Goal: Transaction & Acquisition: Obtain resource

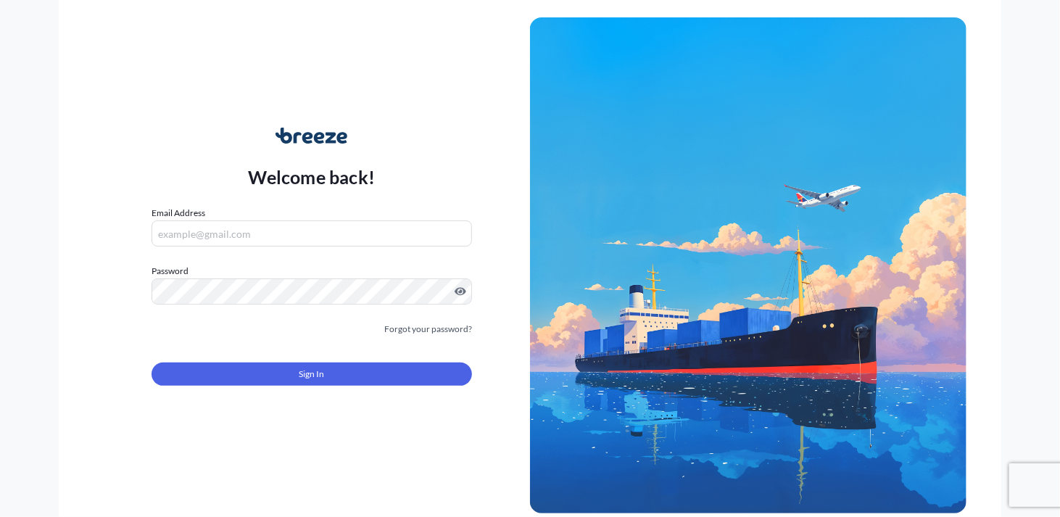
click at [307, 237] on input "Email Address" at bounding box center [312, 233] width 321 height 26
type input "[PERSON_NAME][EMAIL_ADDRESS][PERSON_NAME][DOMAIN_NAME]"
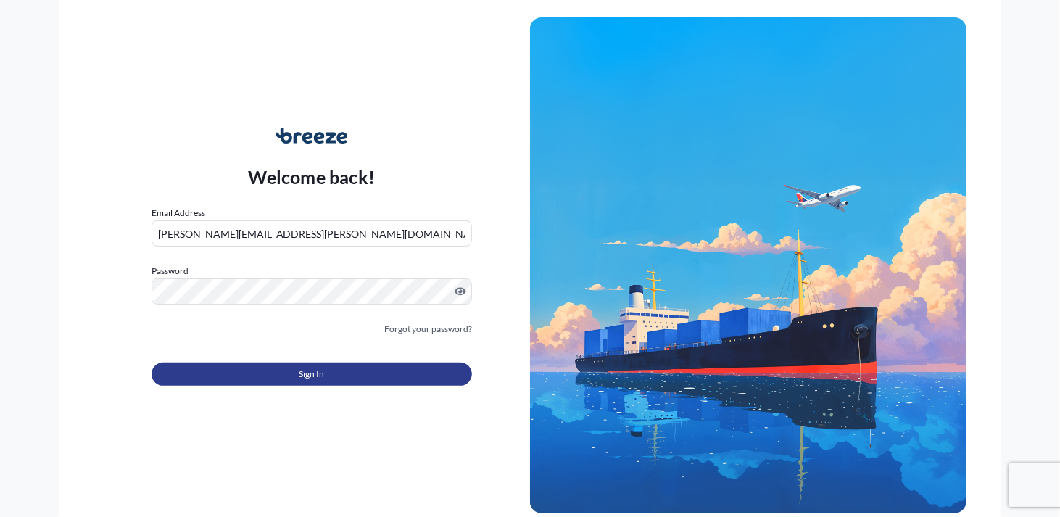
click at [327, 376] on button "Sign In" at bounding box center [312, 374] width 321 height 23
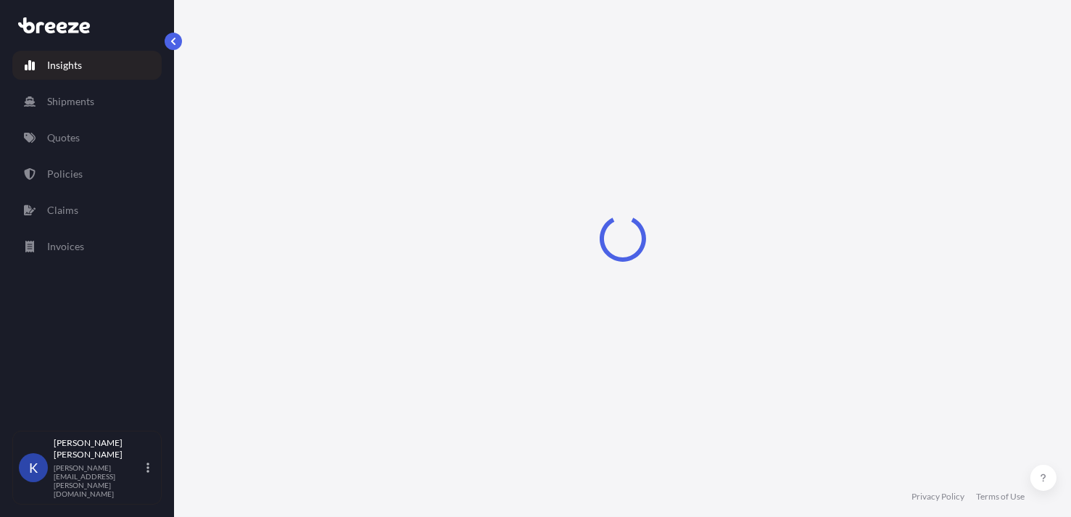
select select "2025"
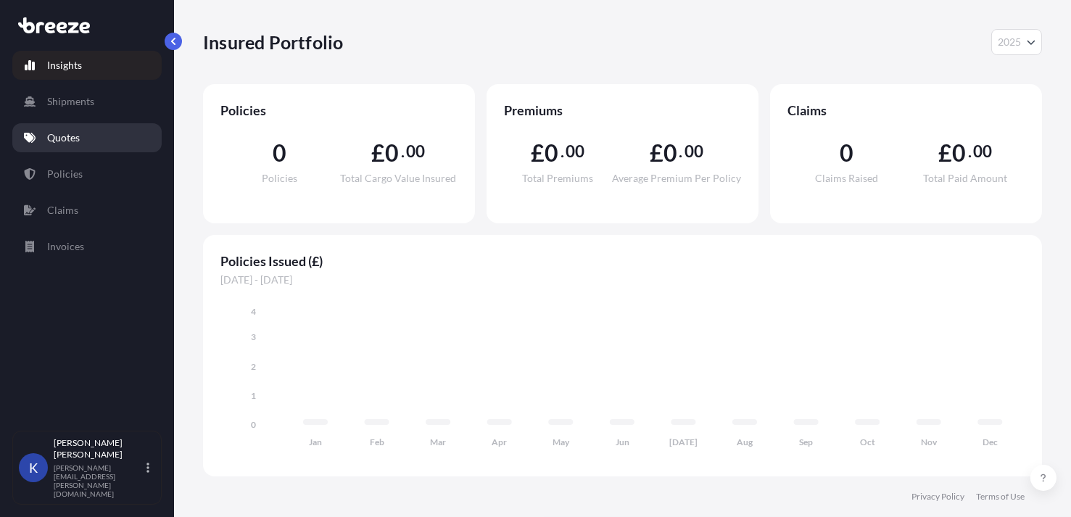
click at [68, 133] on p "Quotes" at bounding box center [63, 138] width 33 height 15
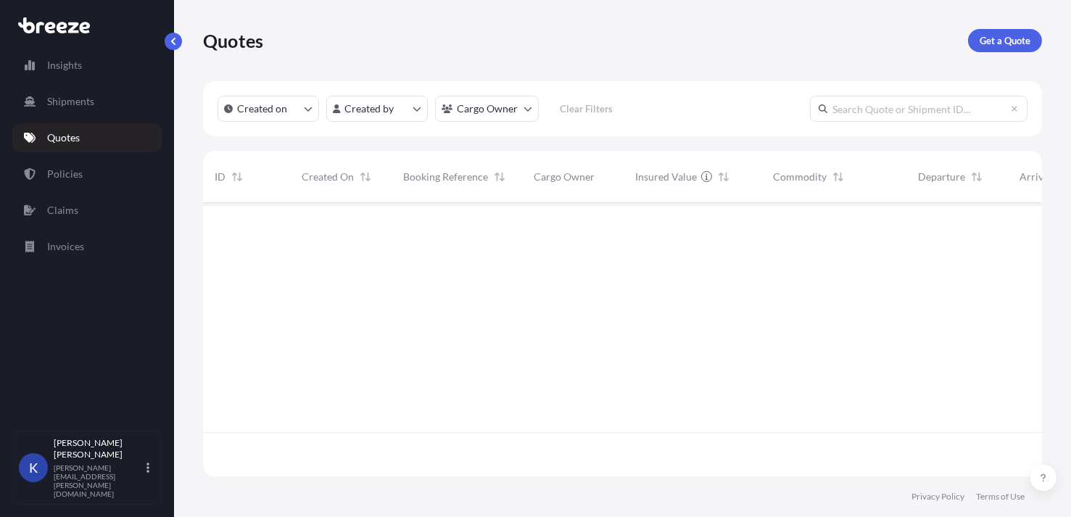
scroll to position [315, 828]
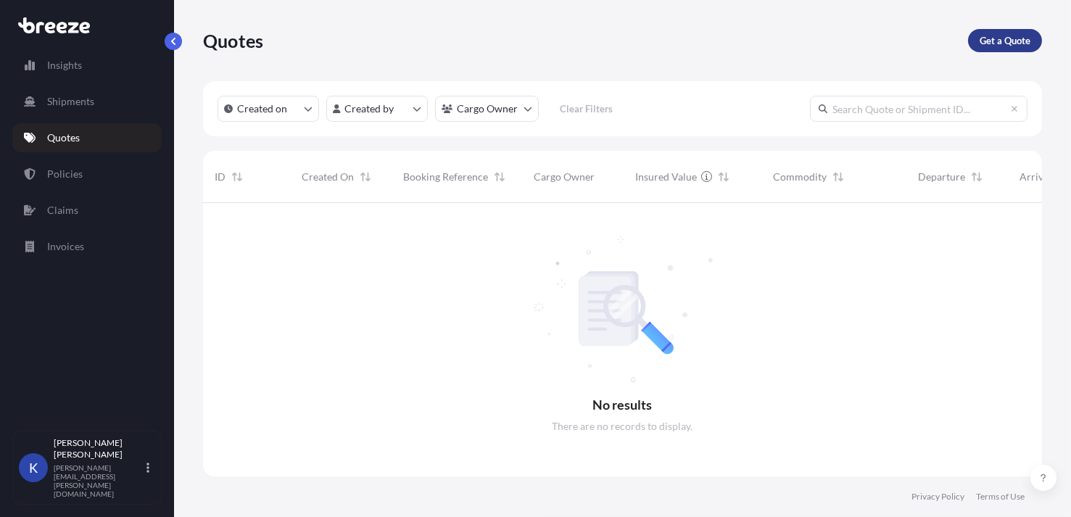
click at [1001, 39] on p "Get a Quote" at bounding box center [1005, 40] width 51 height 15
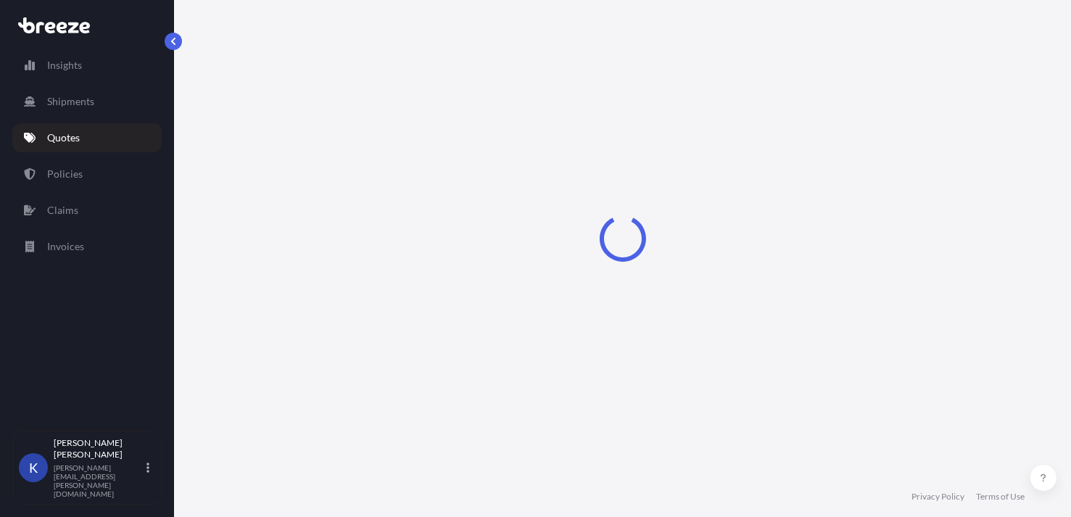
select select "Sea"
select select "1"
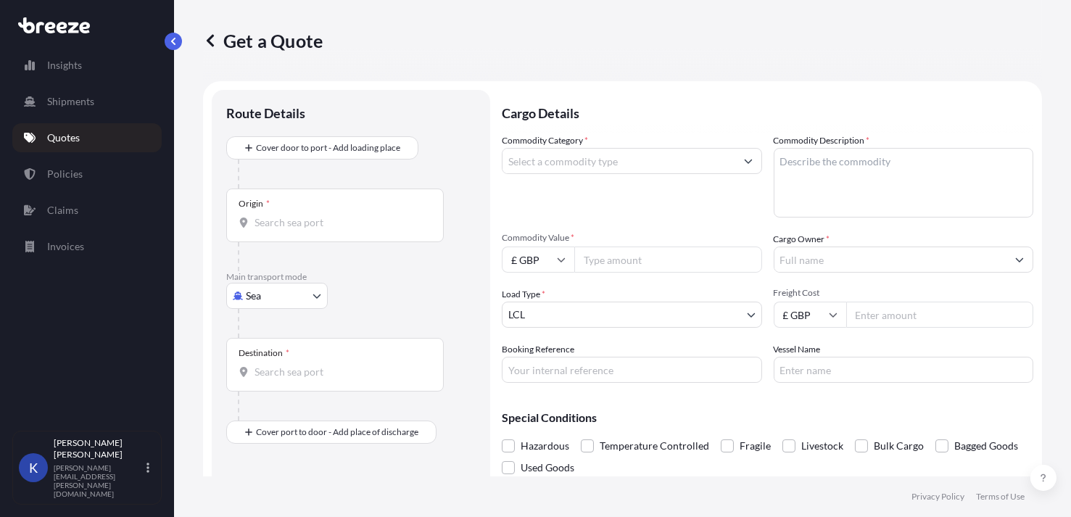
scroll to position [22, 0]
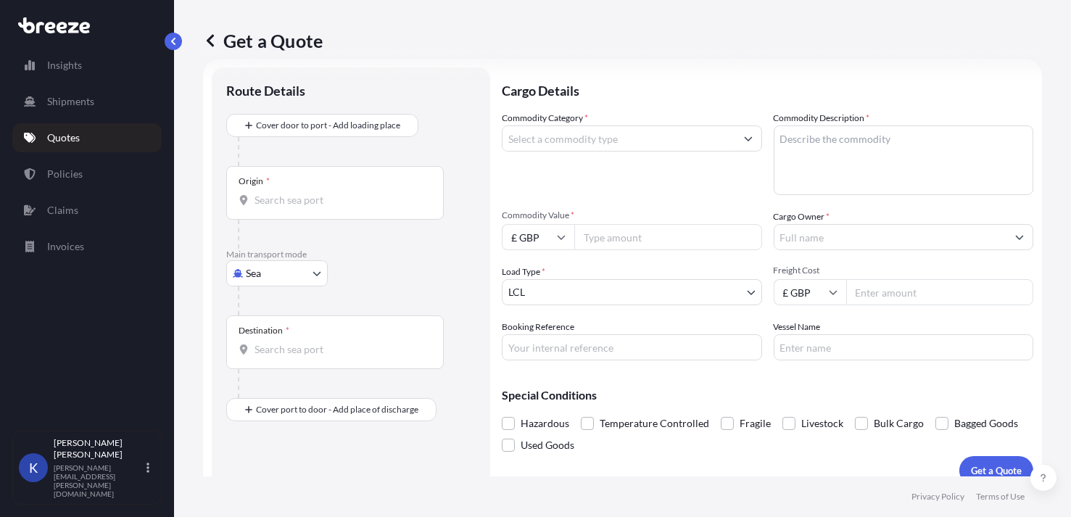
click at [744, 139] on icon "Show suggestions" at bounding box center [748, 138] width 9 height 9
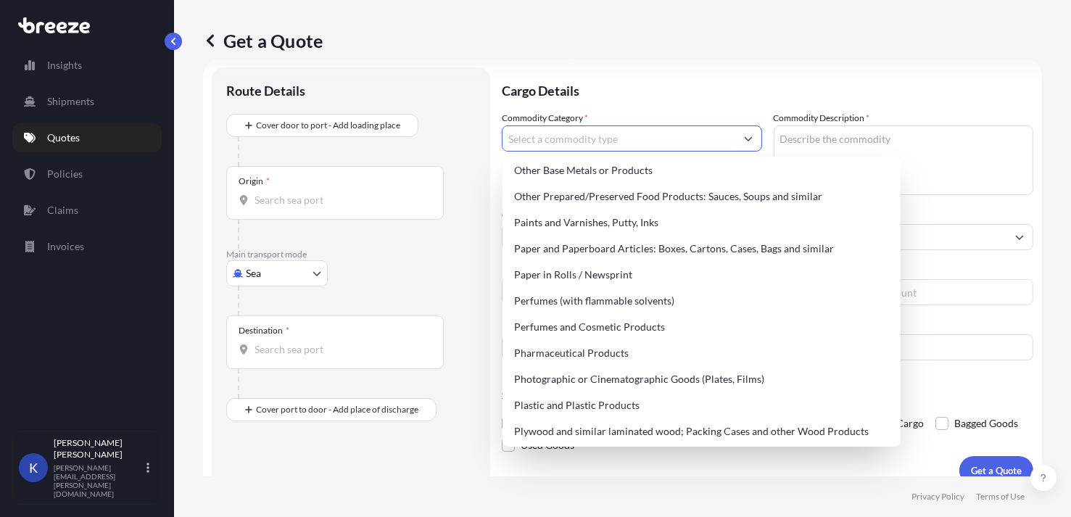
scroll to position [2409, 0]
click at [601, 247] on div "Paper and Paperboard Articles: Boxes, Cartons, Cases, Bags and similar" at bounding box center [701, 246] width 387 height 26
type input "Paper and Paperboard Articles: Boxes, Cartons, Cases, Bags and similar"
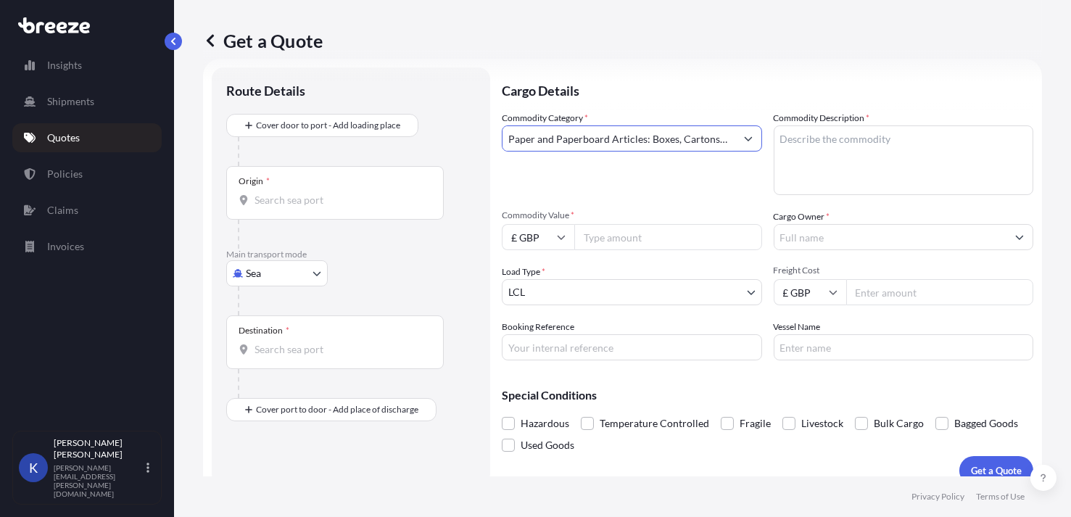
click at [851, 134] on textarea "Commodity Description *" at bounding box center [904, 160] width 260 height 70
type textarea "Printed Pouches"
click at [561, 233] on icon at bounding box center [561, 237] width 9 height 9
click at [538, 341] on div "$ USD" at bounding box center [538, 337] width 61 height 28
type input "$ USD"
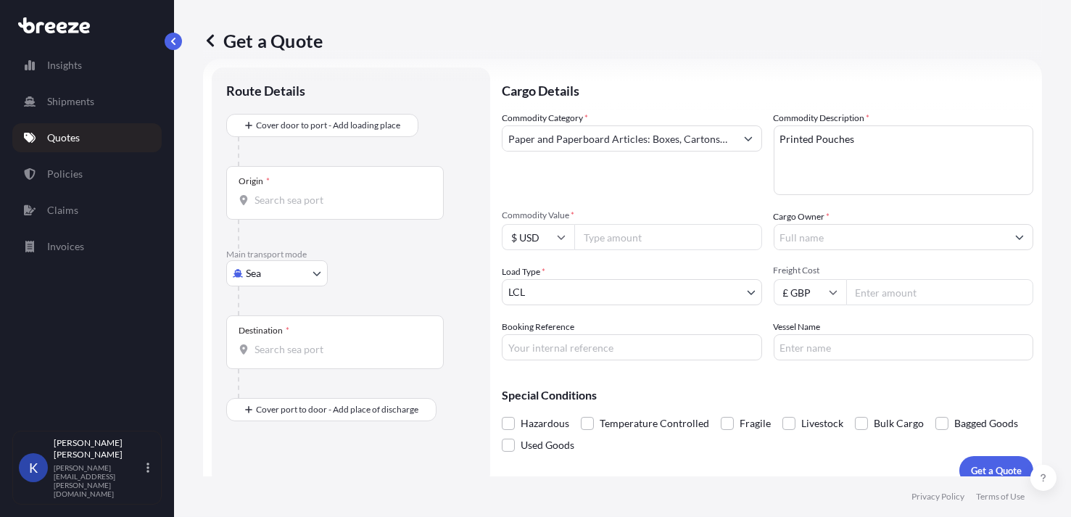
click at [622, 233] on input "Commodity Value *" at bounding box center [668, 237] width 188 height 26
type input "23865.80"
click at [866, 231] on input "Cargo Owner *" at bounding box center [890, 237] width 233 height 26
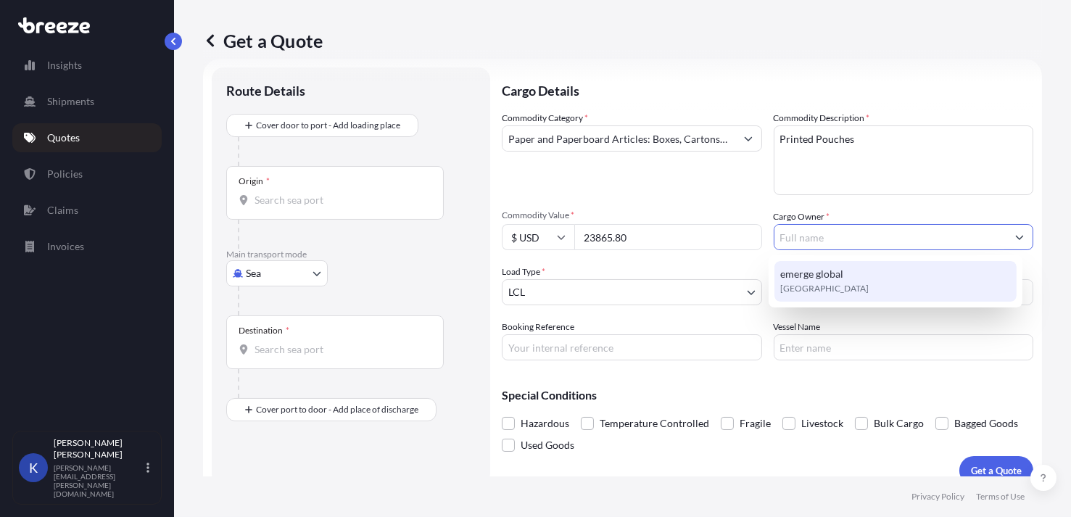
click at [838, 279] on span "emerge global" at bounding box center [811, 274] width 63 height 15
type input "emerge global"
click at [732, 394] on p "Special Conditions" at bounding box center [768, 395] width 532 height 12
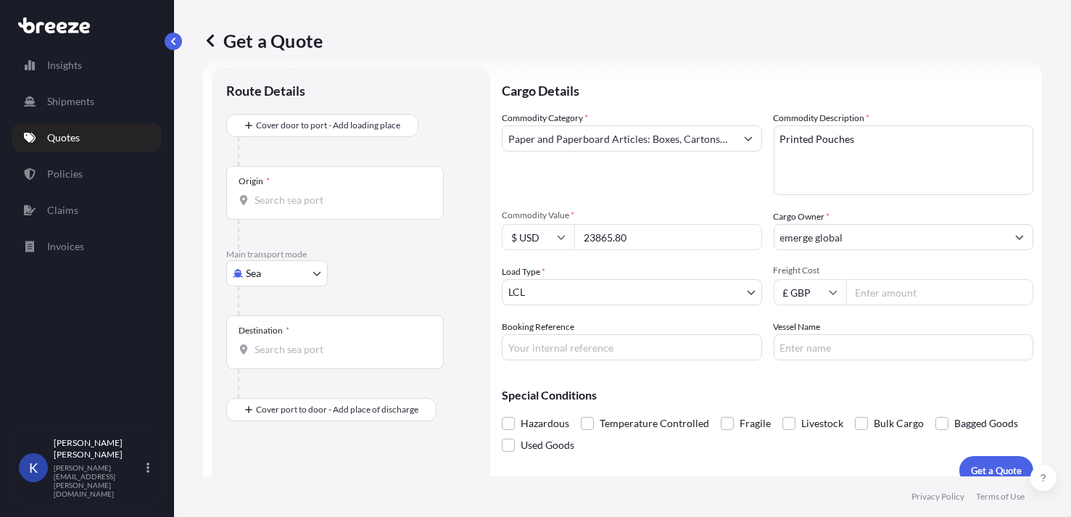
click at [621, 344] on input "Booking Reference" at bounding box center [632, 347] width 260 height 26
click at [743, 132] on button "Show suggestions" at bounding box center [748, 138] width 26 height 26
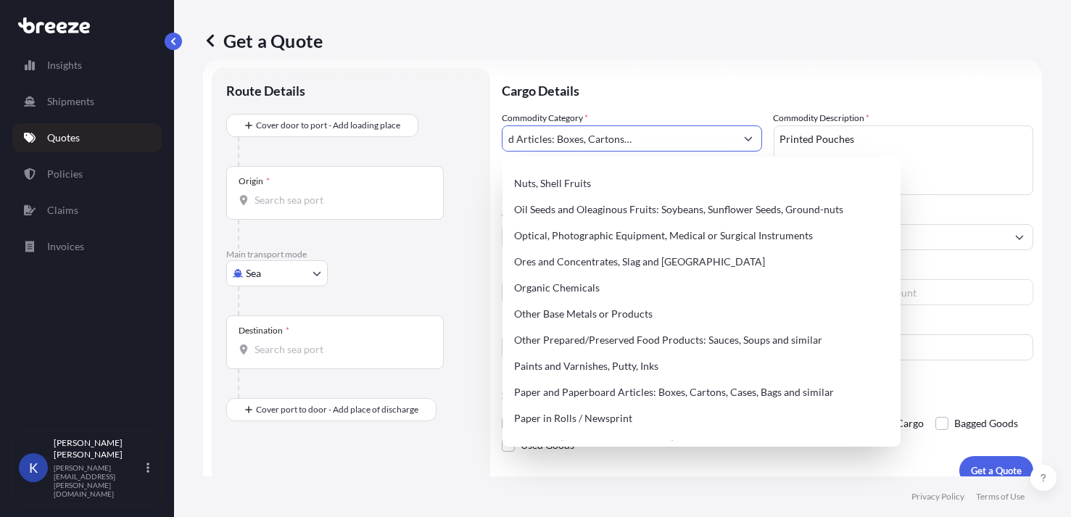
scroll to position [2276, 0]
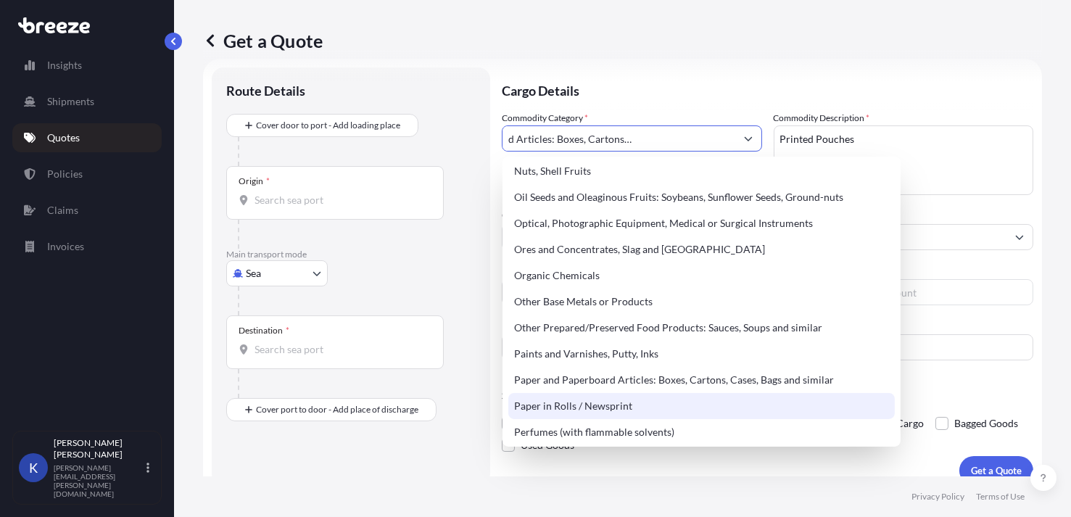
click at [647, 402] on div "Paper in Rolls / Newsprint" at bounding box center [701, 406] width 387 height 26
type input "Paper in Rolls / Newsprint"
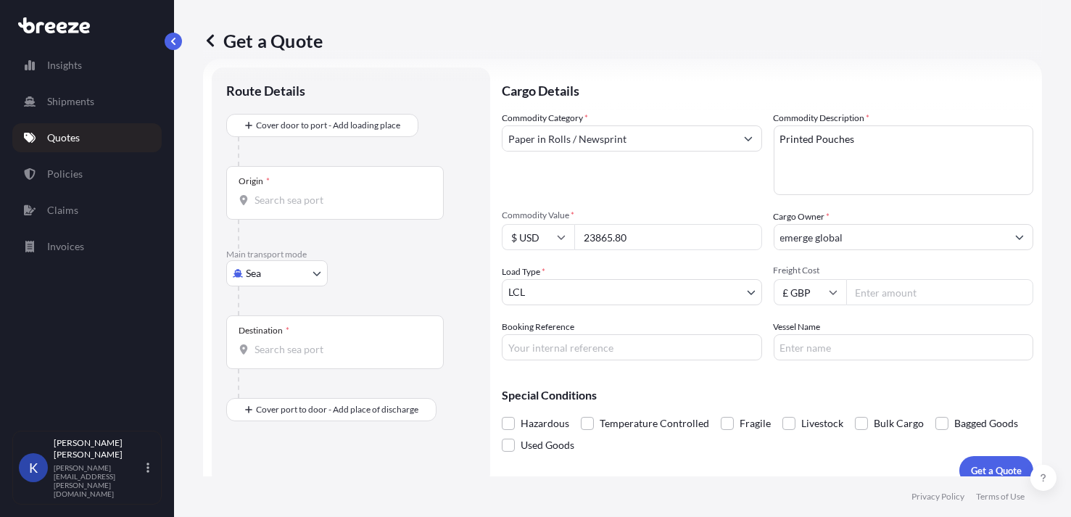
drag, startPoint x: 680, startPoint y: 239, endPoint x: 555, endPoint y: 237, distance: 125.5
click at [555, 237] on div "$ USD 23865.80" at bounding box center [632, 237] width 260 height 26
type input "12882.62"
click at [745, 294] on body "Insights Shipments Quotes Policies Claims Invoices K [PERSON_NAME] [PERSON_NAME…" at bounding box center [535, 258] width 1071 height 517
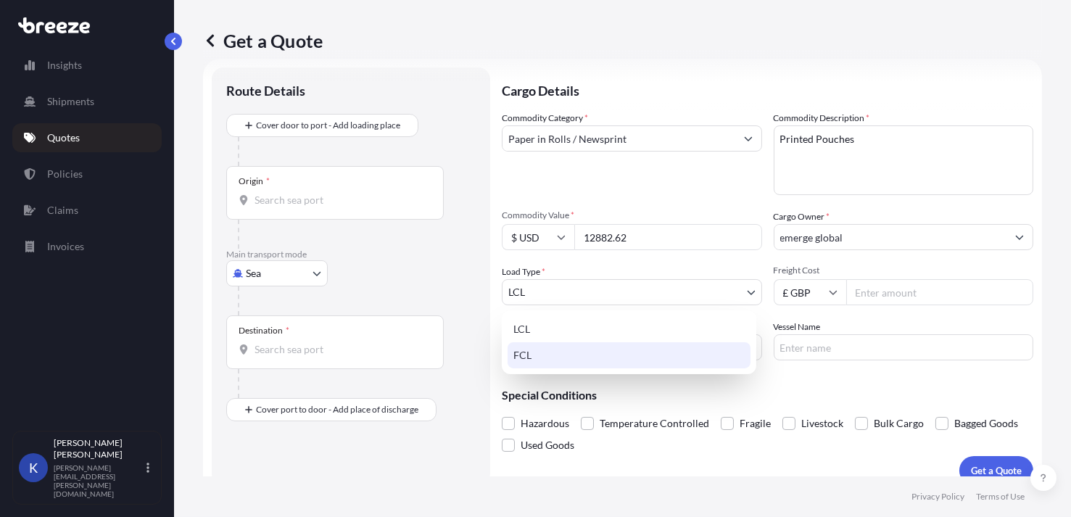
click at [624, 349] on div "FCL" at bounding box center [629, 355] width 243 height 26
select select "2"
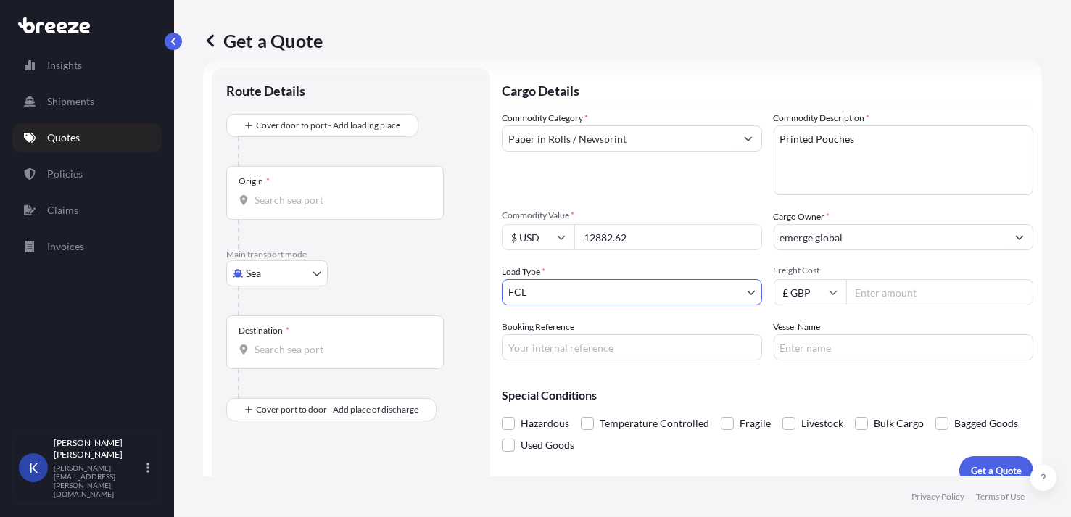
click at [892, 294] on input "Freight Cost" at bounding box center [940, 292] width 188 height 26
type input "2000"
click at [672, 339] on input "Booking Reference" at bounding box center [632, 347] width 260 height 26
type input "[PERSON_NAME]"
click at [987, 468] on p "Get a Quote" at bounding box center [996, 470] width 51 height 15
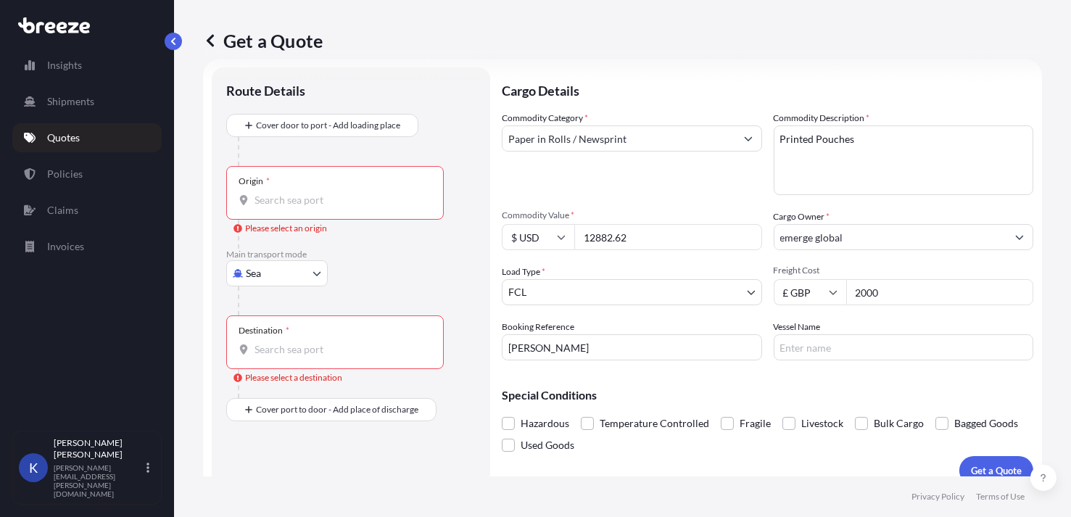
click at [295, 197] on input "Origin * Please select an origin" at bounding box center [340, 200] width 171 height 15
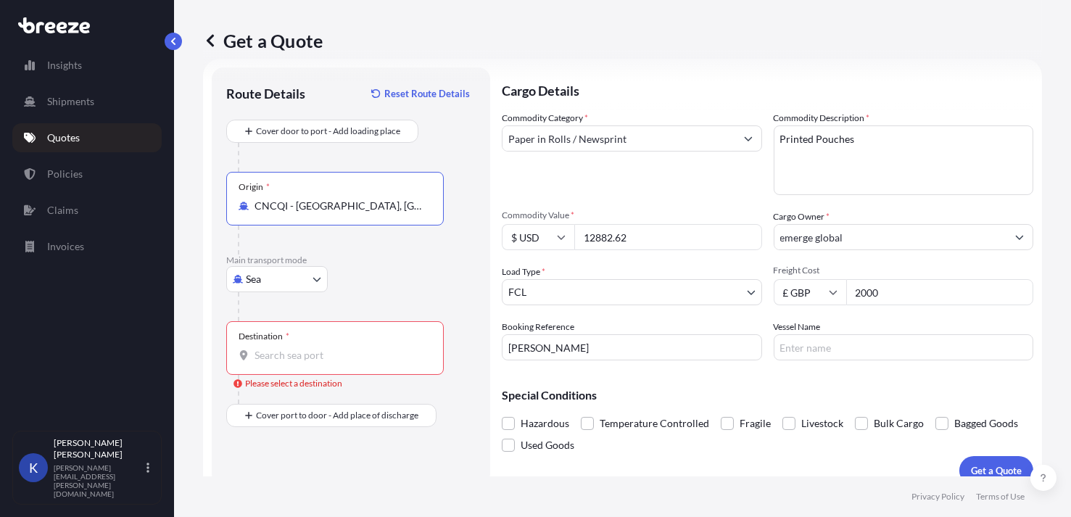
type input "CNCQI - [GEOGRAPHIC_DATA], [GEOGRAPHIC_DATA]"
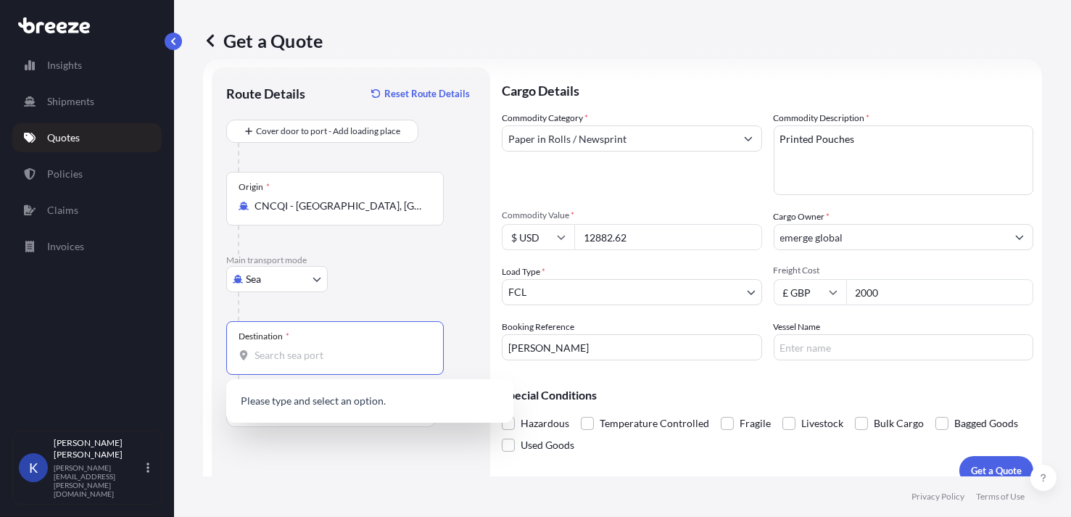
click at [306, 357] on input "Destination * Please select a destination" at bounding box center [340, 355] width 171 height 15
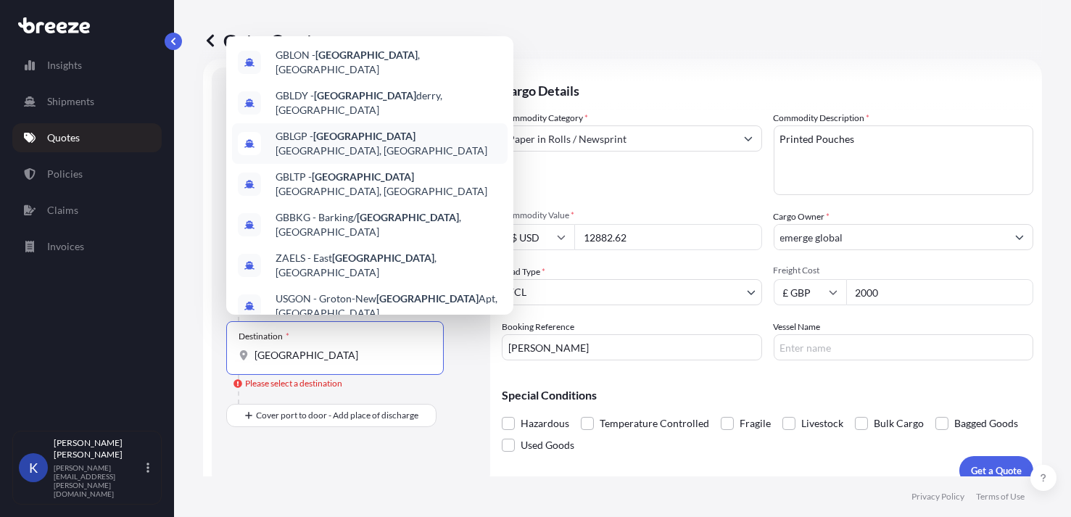
click at [376, 129] on span "GBLGP - [GEOGRAPHIC_DATA], [GEOGRAPHIC_DATA]" at bounding box center [389, 143] width 226 height 29
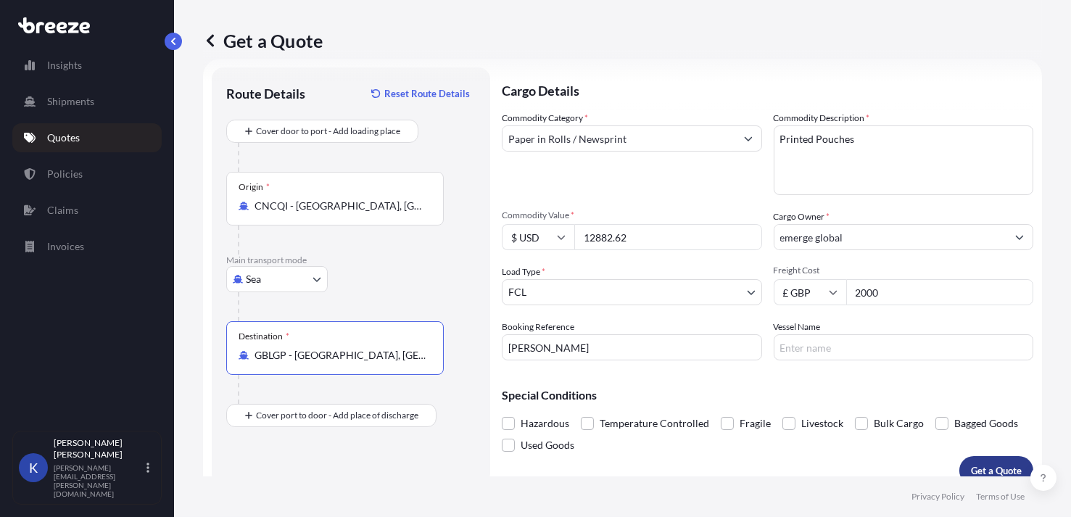
type input "GBLGP - [GEOGRAPHIC_DATA], [GEOGRAPHIC_DATA]"
click at [992, 460] on button "Get a Quote" at bounding box center [996, 470] width 74 height 29
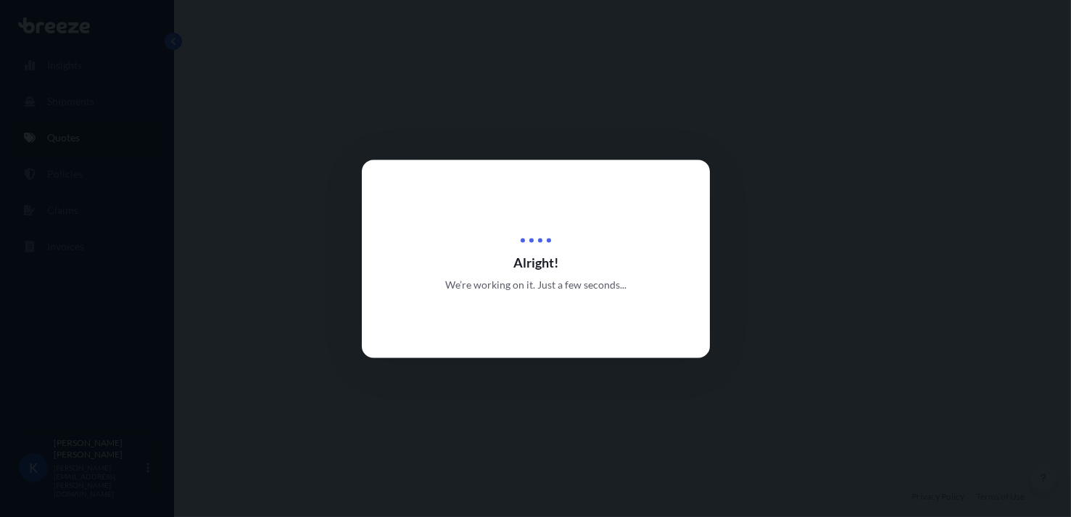
select select "Sea"
select select "2"
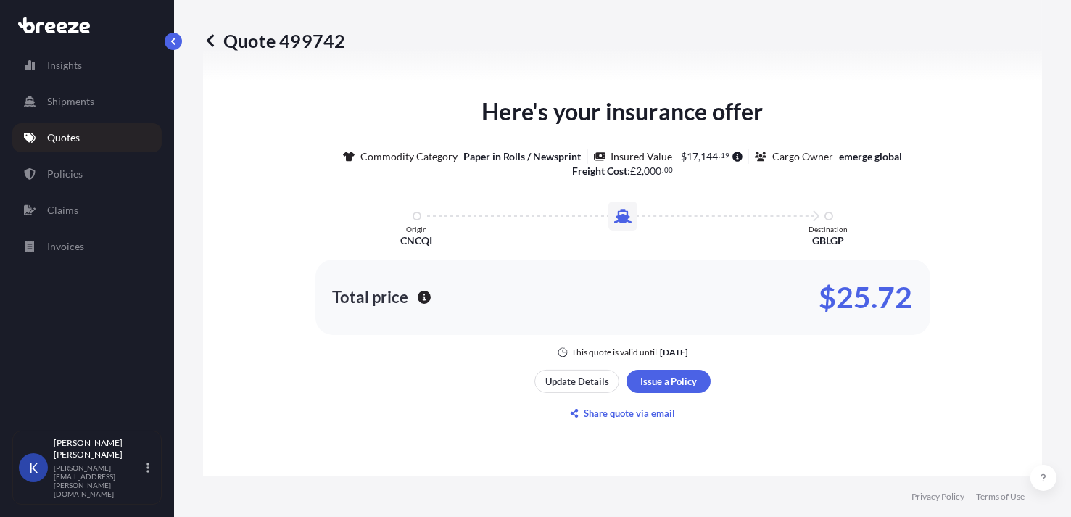
scroll to position [675, 0]
